Goal: Check status: Check status

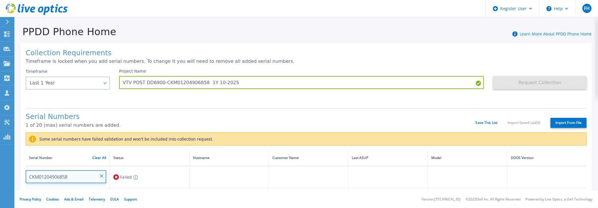
click at [73, 176] on input "CKM01204906858" at bounding box center [66, 176] width 81 height 13
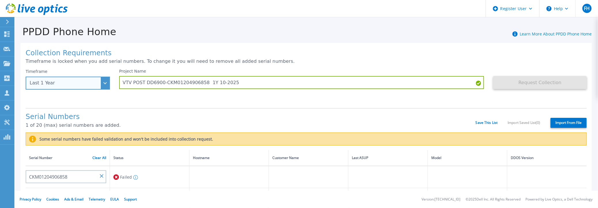
click at [104, 83] on div "Last 1 Year" at bounding box center [68, 83] width 84 height 13
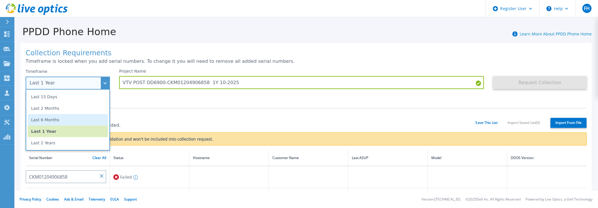
click at [58, 121] on li "Last 6 Months" at bounding box center [68, 120] width 80 height 12
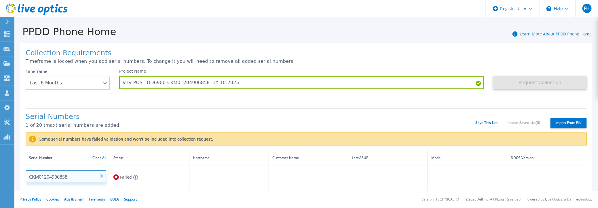
click at [73, 177] on input "CKM01204906858" at bounding box center [66, 176] width 81 height 13
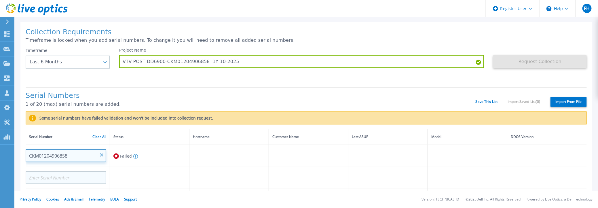
scroll to position [57, 0]
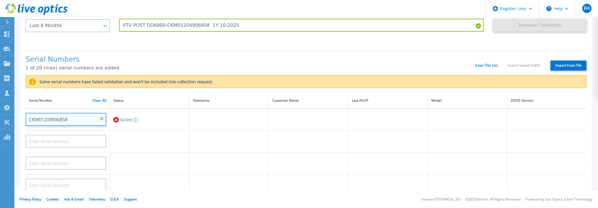
click at [72, 119] on input "CKM01204906858" at bounding box center [66, 119] width 81 height 13
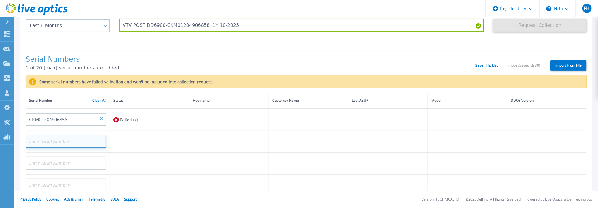
click at [70, 139] on input at bounding box center [66, 141] width 81 height 13
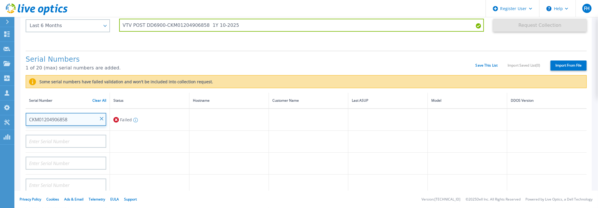
click at [71, 117] on input "CKM01204906858" at bounding box center [66, 119] width 81 height 13
click at [59, 118] on input "CKM01204906858" at bounding box center [66, 119] width 81 height 13
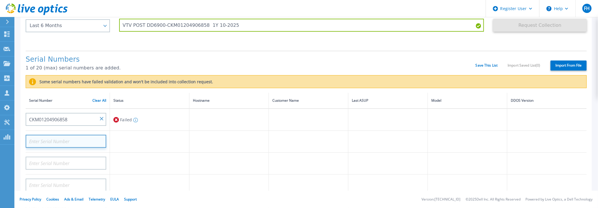
click at [58, 140] on input at bounding box center [66, 141] width 81 height 13
paste input "CKM01204906858"
type input "CKM01204906858"
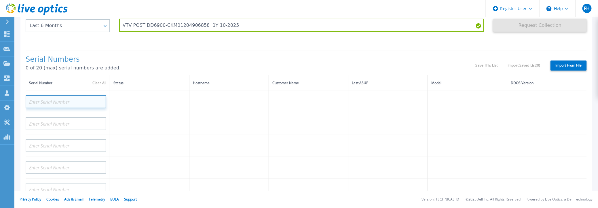
click at [60, 102] on input at bounding box center [66, 101] width 81 height 13
paste input "CKM01204906858"
type input "CKM01204906858"
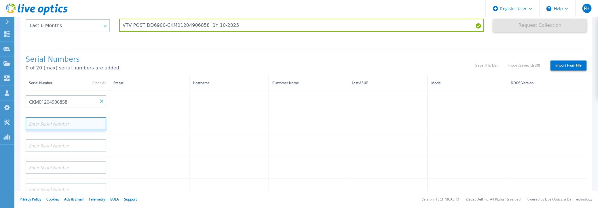
click at [63, 121] on input at bounding box center [66, 123] width 81 height 13
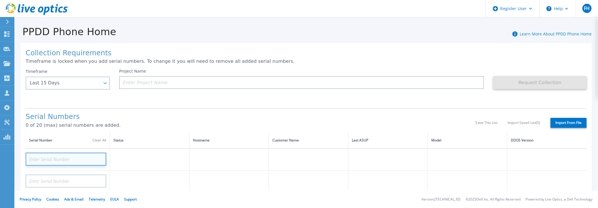
click at [53, 158] on input at bounding box center [66, 159] width 81 height 13
paste input "CKM01204906858"
type input "CKM01204906858"
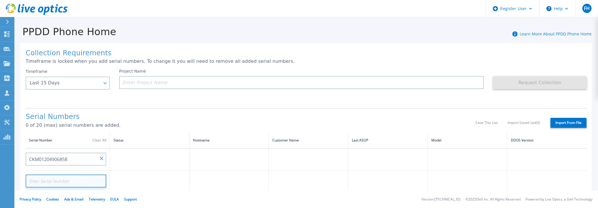
click at [62, 182] on input at bounding box center [66, 180] width 81 height 13
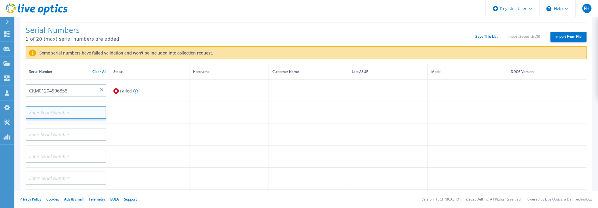
scroll to position [28, 0]
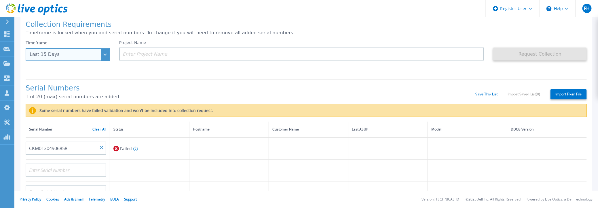
click at [104, 53] on div "Last 15 Days" at bounding box center [68, 54] width 84 height 13
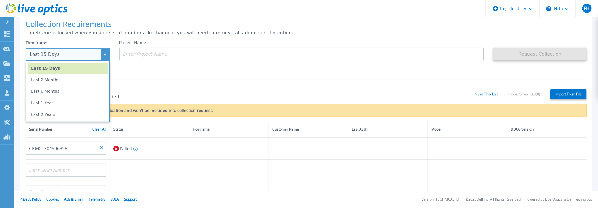
click at [104, 53] on div "Last 15 Days" at bounding box center [68, 54] width 84 height 13
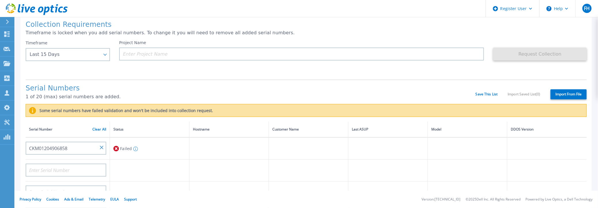
click at [129, 71] on div "Project Name" at bounding box center [306, 57] width 374 height 35
click at [75, 146] on input "CKM01204906858" at bounding box center [66, 148] width 81 height 13
click at [68, 148] on input "CKM01204906858" at bounding box center [66, 148] width 81 height 13
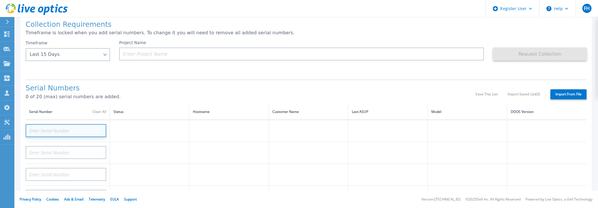
click at [38, 128] on input at bounding box center [66, 130] width 81 height 13
paste input "CKM01204906858"
type input "CKM01204906858"
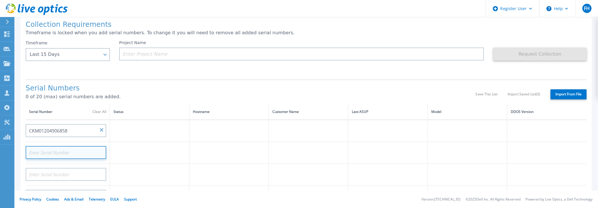
click at [59, 151] on input at bounding box center [66, 152] width 81 height 13
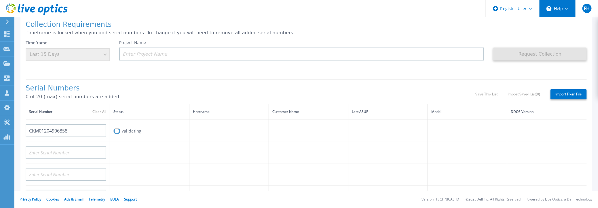
click at [566, 11] on button "Help" at bounding box center [557, 8] width 36 height 17
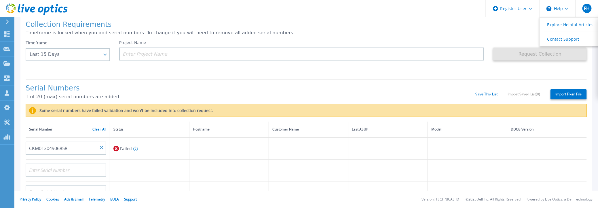
drag, startPoint x: 564, startPoint y: 39, endPoint x: 459, endPoint y: 62, distance: 107.1
click at [564, 39] on link "Contact Support" at bounding box center [572, 39] width 64 height 14
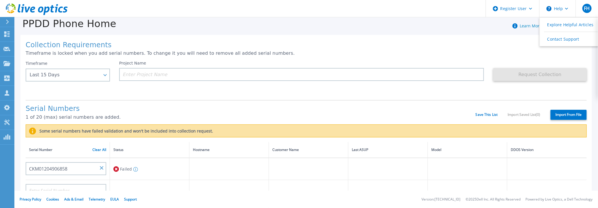
scroll to position [0, 0]
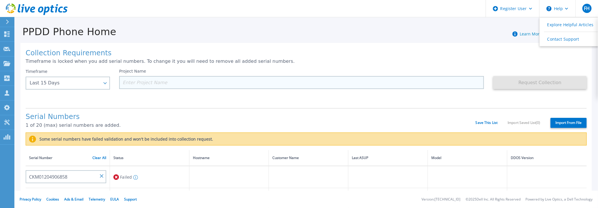
click at [144, 82] on input at bounding box center [301, 82] width 365 height 13
click at [127, 84] on input at bounding box center [301, 82] width 365 height 13
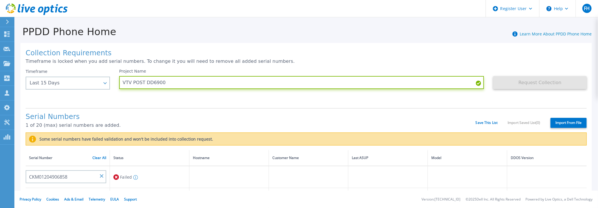
type input "VTV POST DD6900"
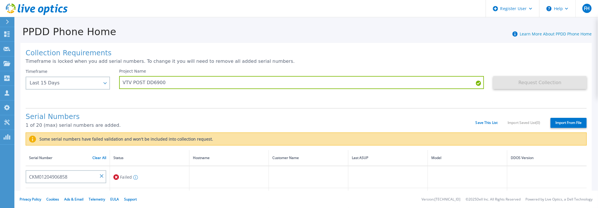
click at [137, 110] on div "Serial Numbers 1 of 20 (max) serial numbers are added. Save This List Import Sa…" at bounding box center [306, 120] width 561 height 24
click at [62, 176] on input "CKM01204906858" at bounding box center [66, 176] width 81 height 13
click at [56, 176] on input "CKM01204906858" at bounding box center [66, 176] width 81 height 13
click at [55, 176] on input "CKM01204906858" at bounding box center [66, 176] width 81 height 13
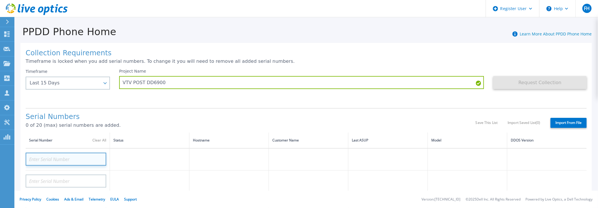
paste input "CKM01204906858"
type input "CKM01204906858"
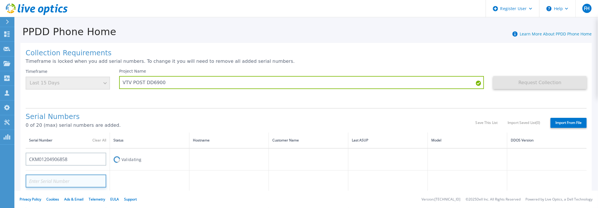
click at [56, 180] on input at bounding box center [66, 180] width 81 height 13
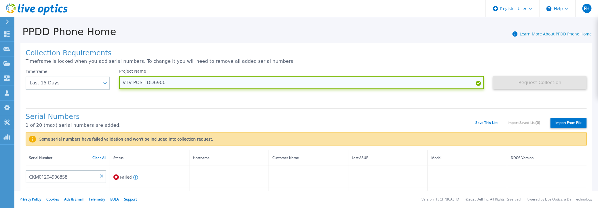
drag, startPoint x: 133, startPoint y: 82, endPoint x: 137, endPoint y: 88, distance: 7.0
click at [133, 82] on input "VTV POST DD6900" at bounding box center [301, 82] width 365 height 13
drag, startPoint x: 132, startPoint y: 83, endPoint x: 176, endPoint y: 81, distance: 44.6
click at [176, 81] on input "VTV POST DD6900" at bounding box center [301, 82] width 365 height 13
type input "VTV Quintet DD9400 1Y 10-2025"
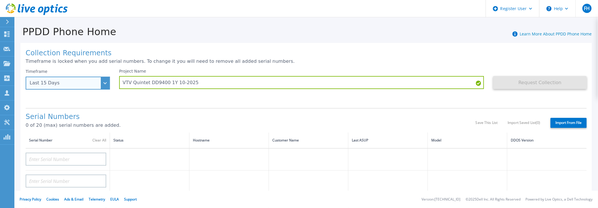
click at [79, 81] on div "Last 15 Days" at bounding box center [65, 82] width 70 height 5
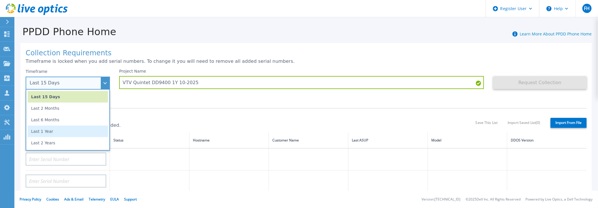
click at [57, 133] on li "Last 1 Year" at bounding box center [68, 131] width 80 height 12
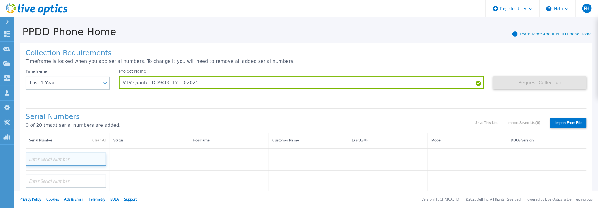
click at [51, 158] on input at bounding box center [66, 159] width 81 height 13
paste input "CKM01221105331"
type input "CKM01221105331"
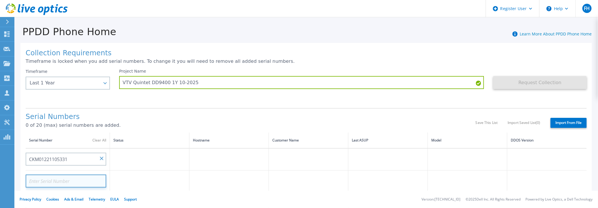
click at [69, 184] on input at bounding box center [66, 180] width 81 height 13
click at [53, 182] on input at bounding box center [66, 180] width 81 height 13
paste input "CKM01221105718"
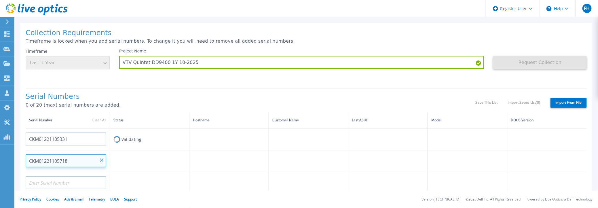
scroll to position [28, 0]
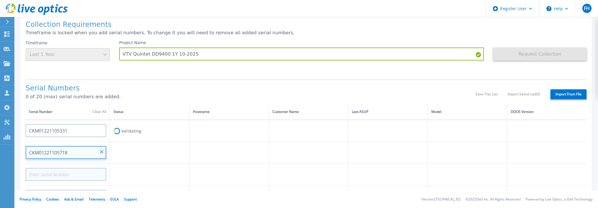
type input "CKM01221105718"
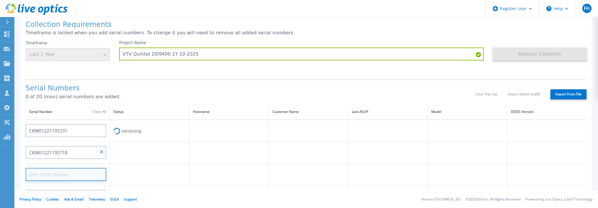
click at [75, 177] on input at bounding box center [66, 174] width 81 height 13
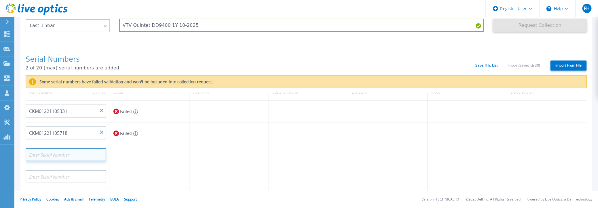
scroll to position [0, 0]
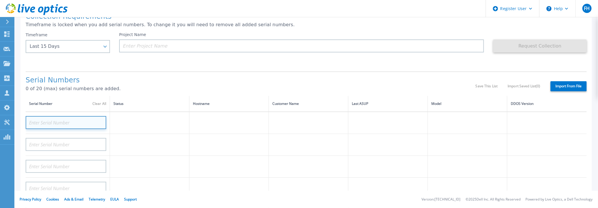
scroll to position [28, 0]
